Goal: Information Seeking & Learning: Learn about a topic

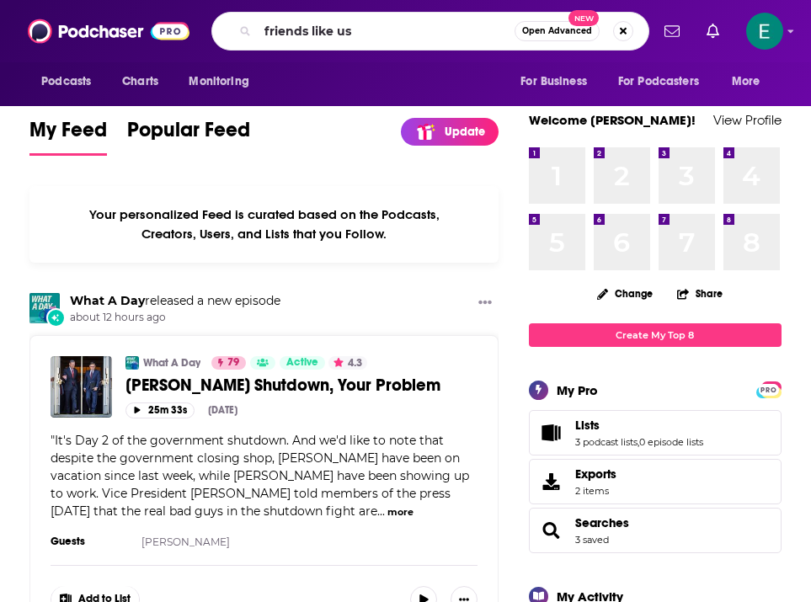
type input "friends like us"
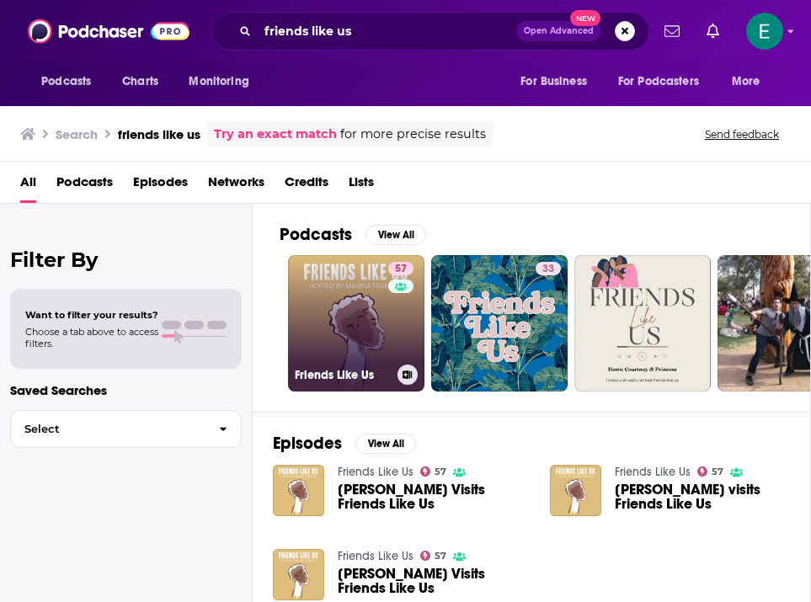
click at [368, 333] on link "57 Friends Like Us" at bounding box center [356, 323] width 136 height 136
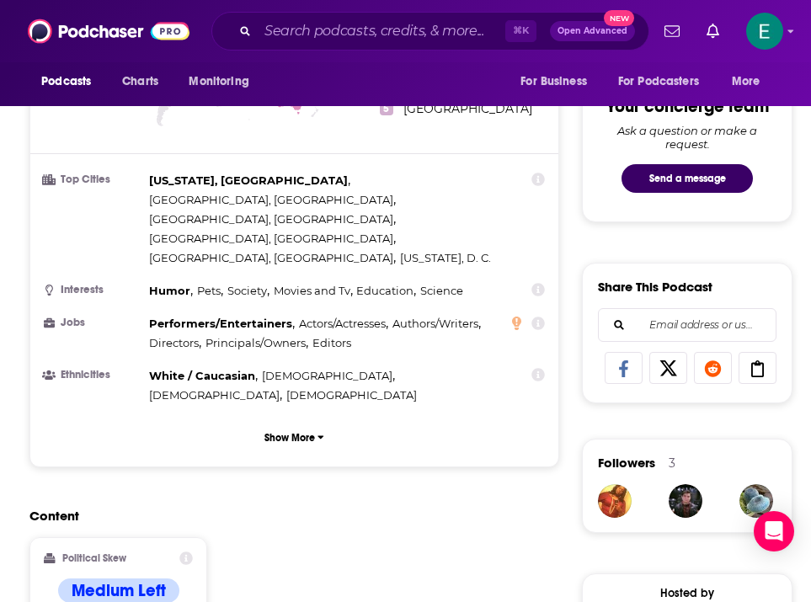
scroll to position [719, 0]
